Goal: Entertainment & Leisure: Browse casually

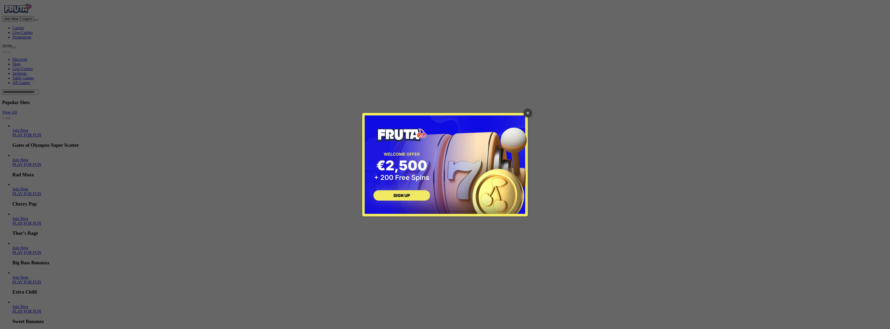
click at [530, 114] on link "×" at bounding box center [528, 113] width 8 height 8
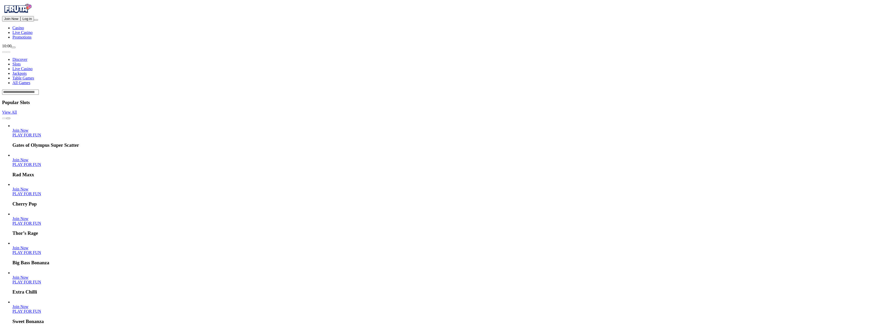
click at [21, 62] on span "Slots" at bounding box center [16, 64] width 8 height 4
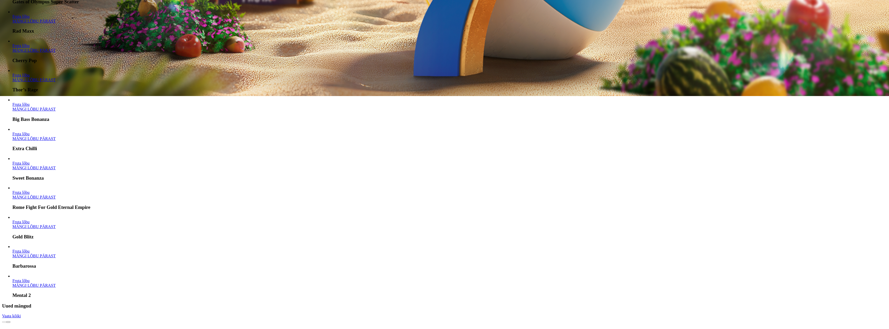
scroll to position [310, 0]
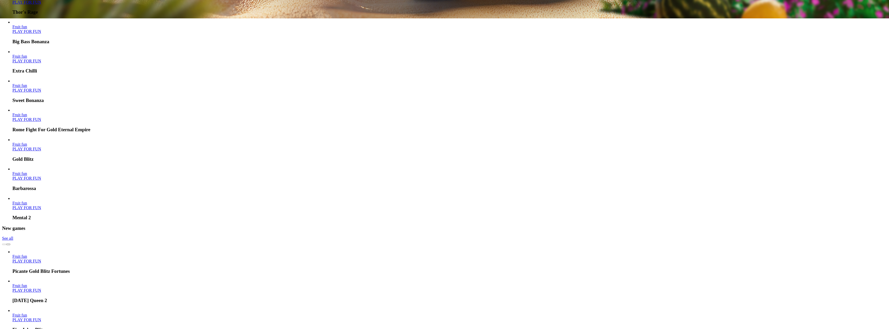
drag, startPoint x: 270, startPoint y: 196, endPoint x: 223, endPoint y: 198, distance: 47.7
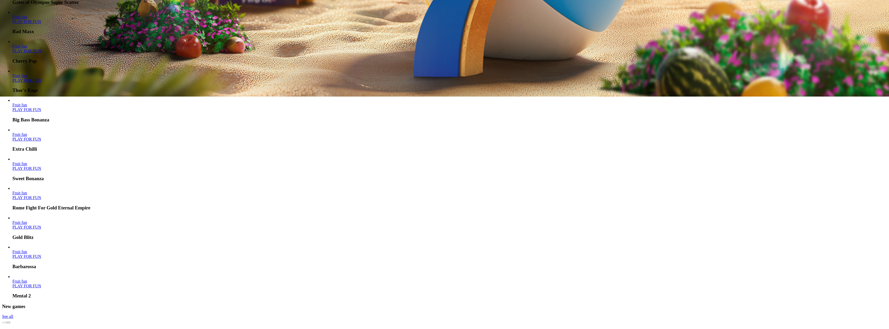
scroll to position [285, 0]
